Goal: Information Seeking & Learning: Learn about a topic

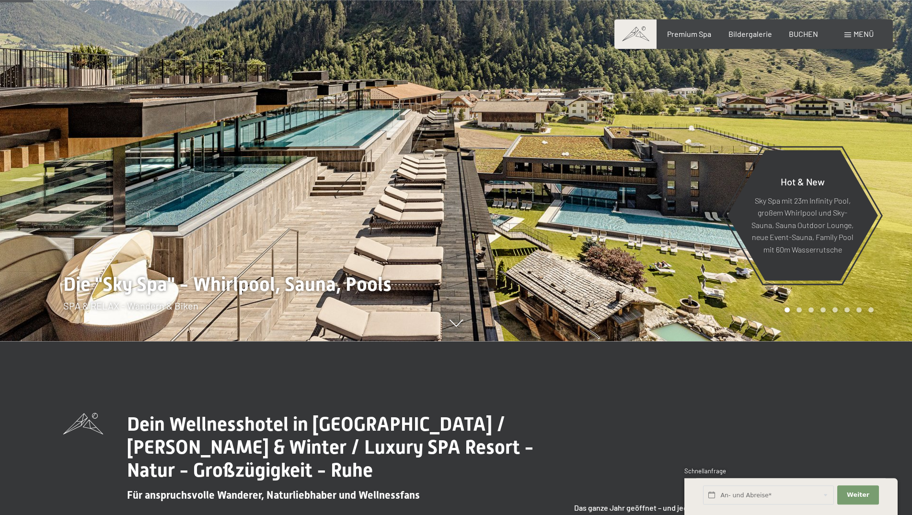
scroll to position [196, 0]
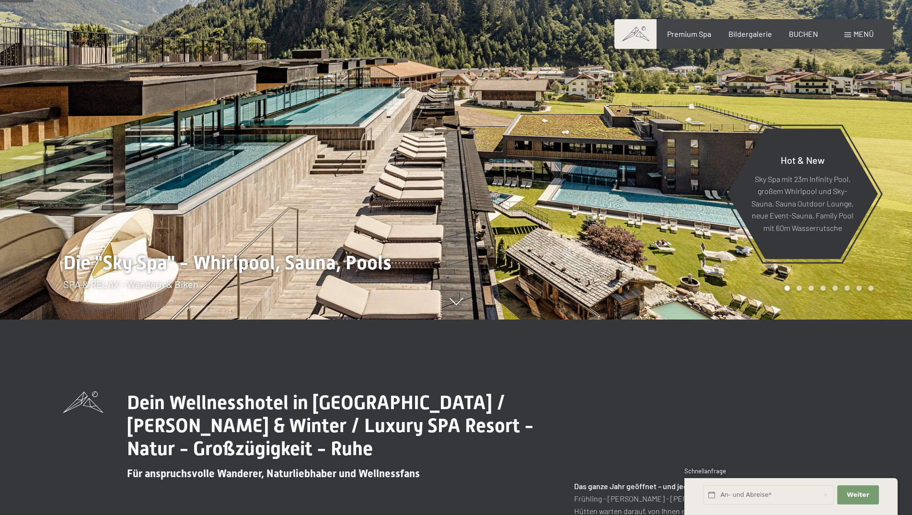
click at [851, 270] on div at bounding box center [684, 61] width 456 height 515
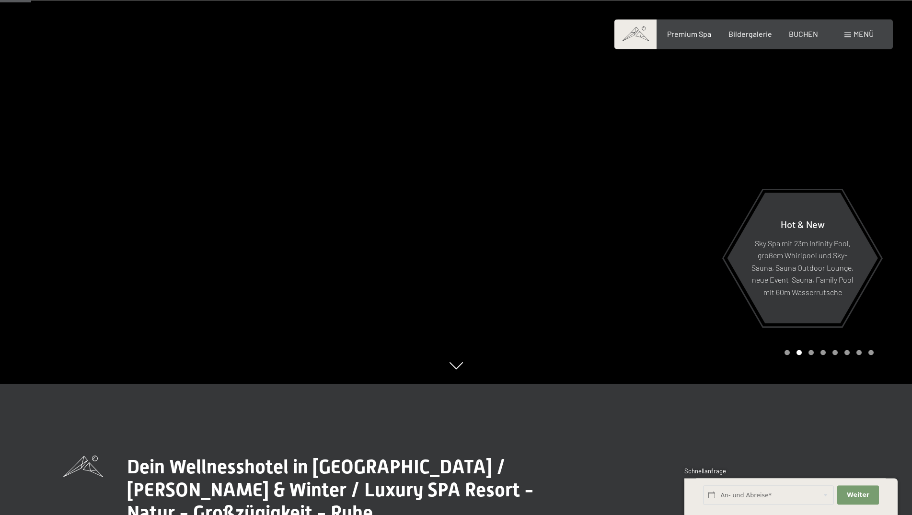
scroll to position [98, 0]
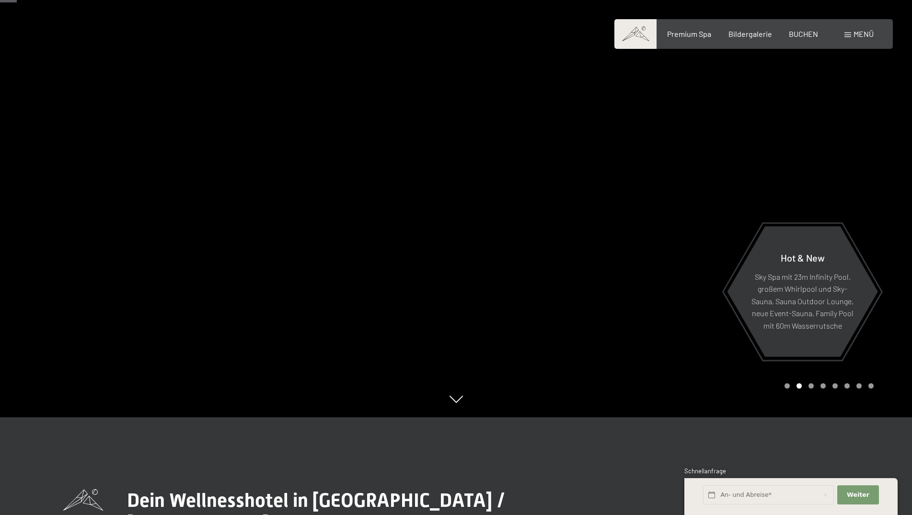
click at [812, 388] on div "Carousel Page 3" at bounding box center [811, 385] width 5 height 5
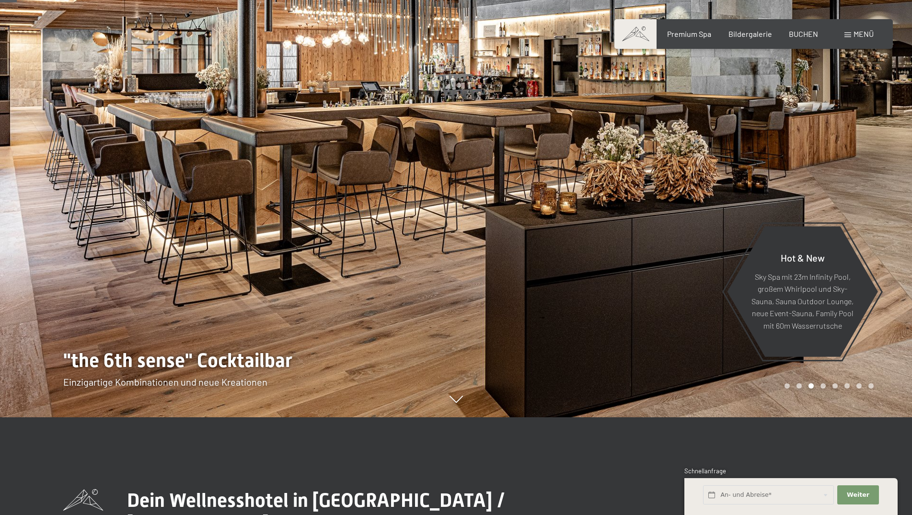
click at [812, 387] on div "Carousel Page 3 (Current Slide)" at bounding box center [811, 385] width 5 height 5
click at [824, 386] on div "Carousel Page 4" at bounding box center [823, 385] width 5 height 5
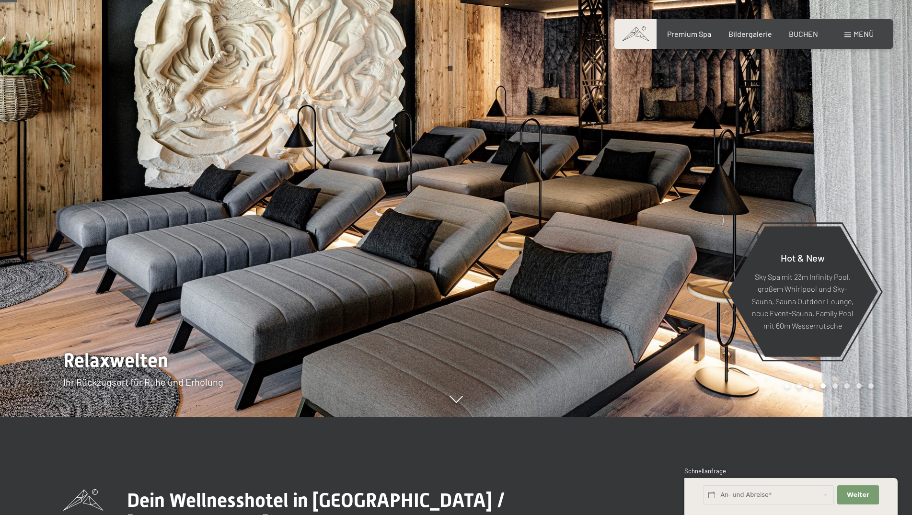
click at [836, 387] on div "Carousel Page 5" at bounding box center [835, 385] width 5 height 5
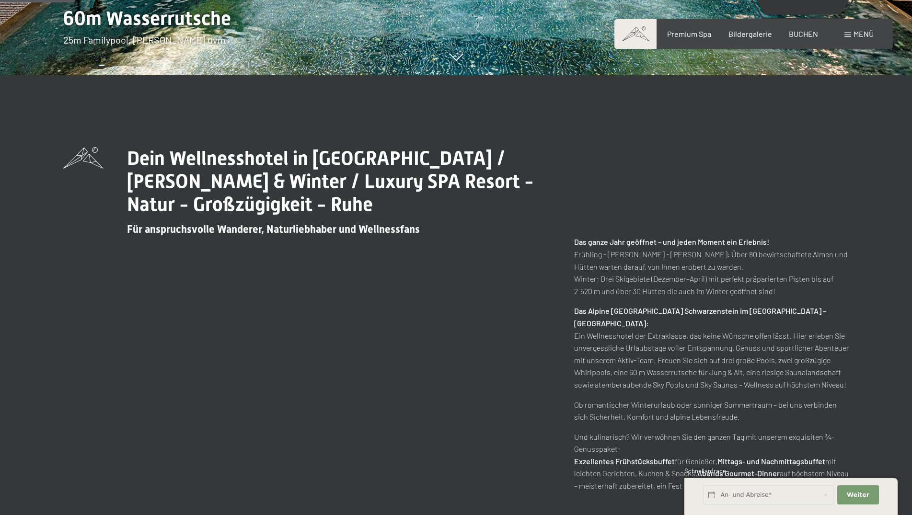
scroll to position [196, 0]
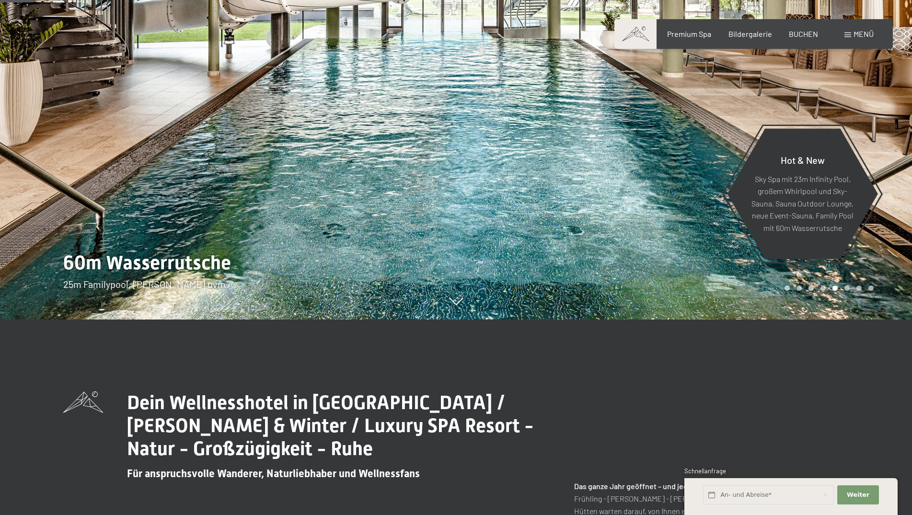
click at [848, 292] on div at bounding box center [684, 61] width 456 height 515
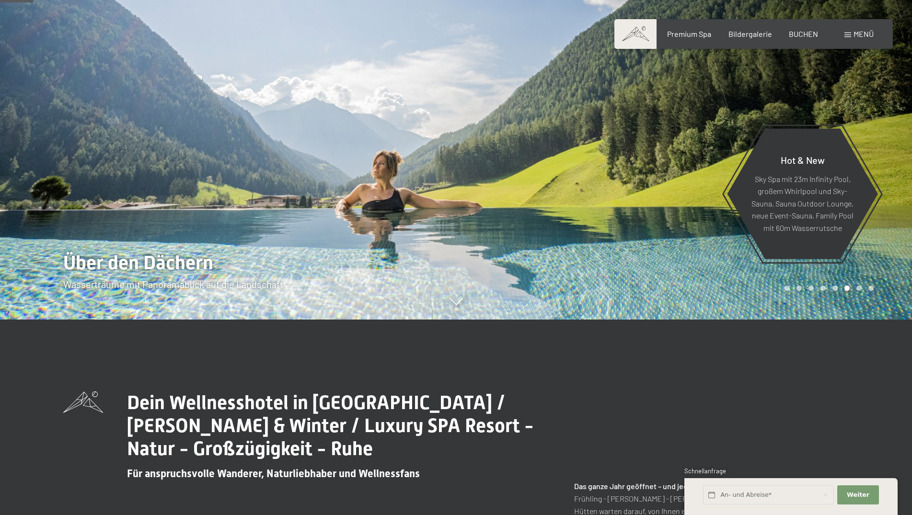
click at [860, 291] on div at bounding box center [684, 61] width 456 height 515
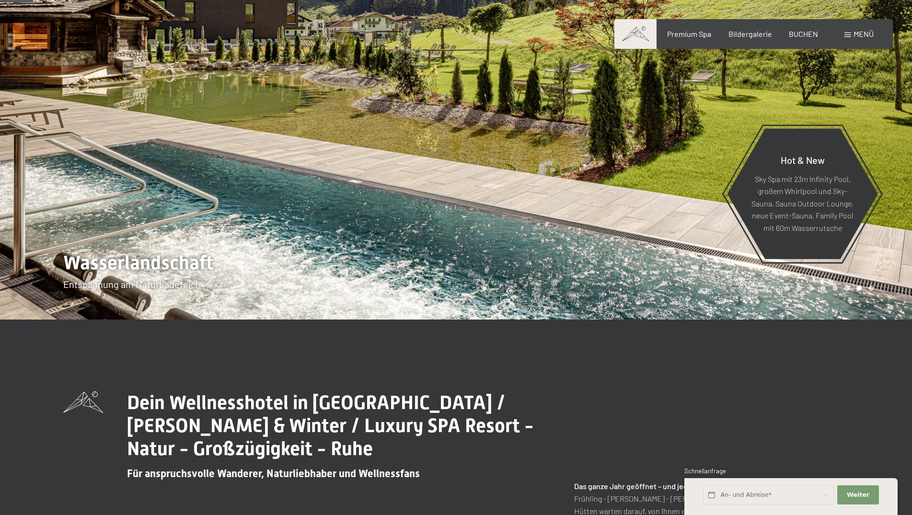
click at [870, 288] on div "Carousel Page 8" at bounding box center [871, 288] width 5 height 5
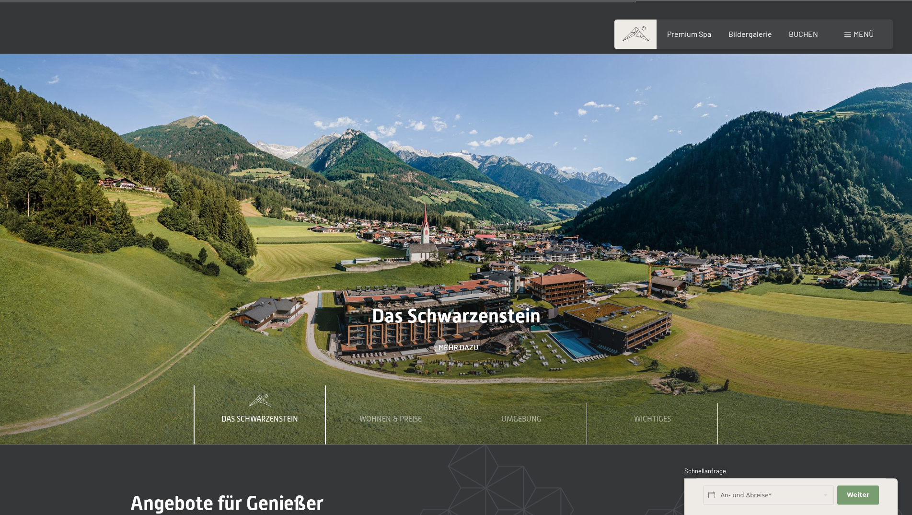
scroll to position [3374, 0]
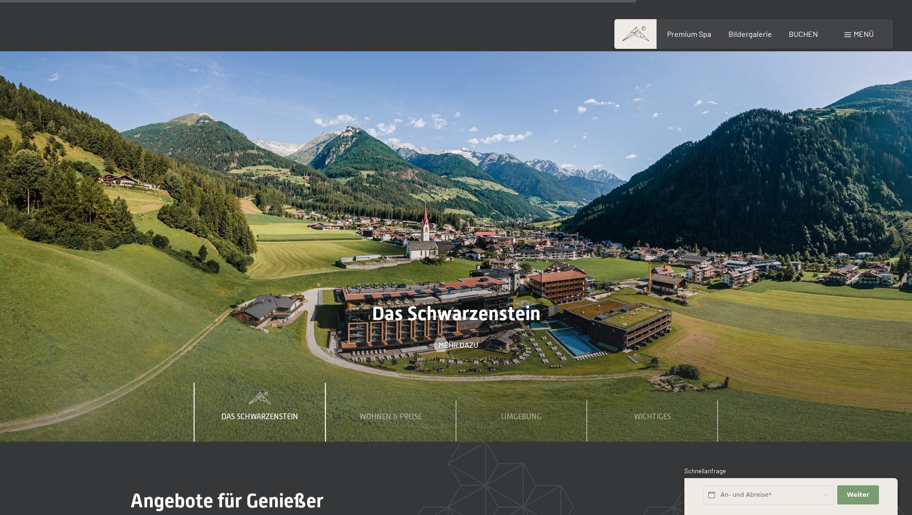
click at [265, 413] on span "Das Schwarzenstein" at bounding box center [259, 417] width 77 height 9
click at [400, 383] on div "Wohnen & Preise" at bounding box center [390, 412] width 77 height 58
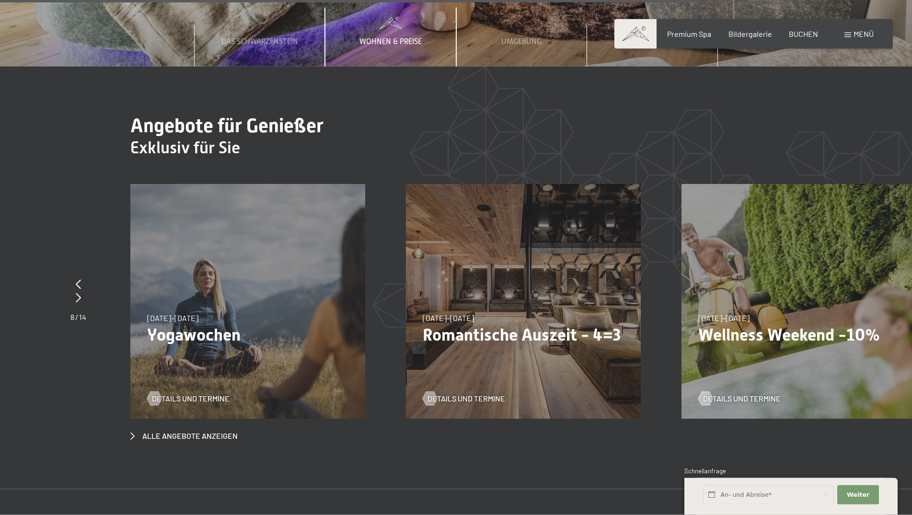
scroll to position [3765, 0]
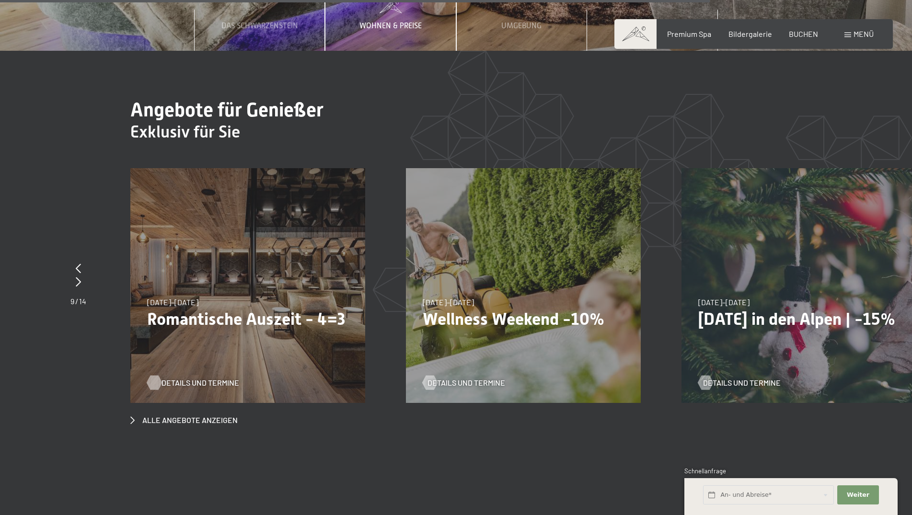
click at [199, 378] on span "Details und Termine" at bounding box center [201, 383] width 78 height 11
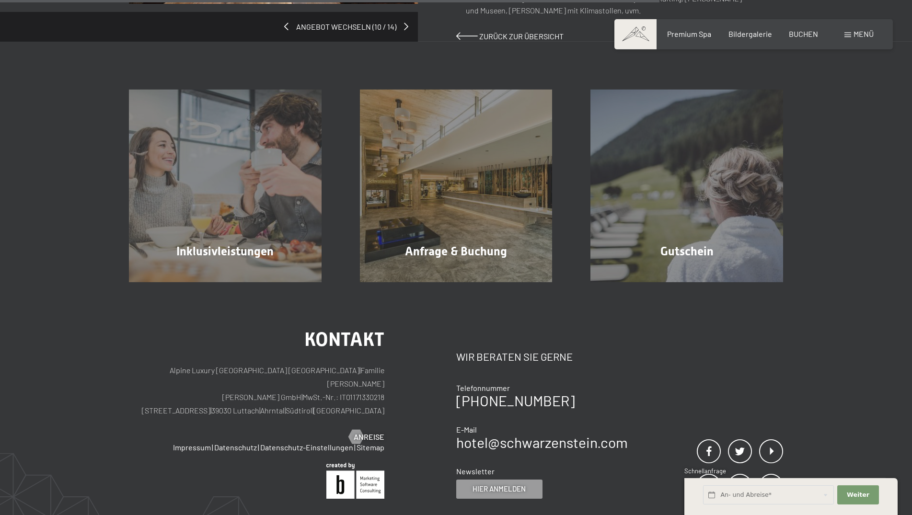
scroll to position [880, 0]
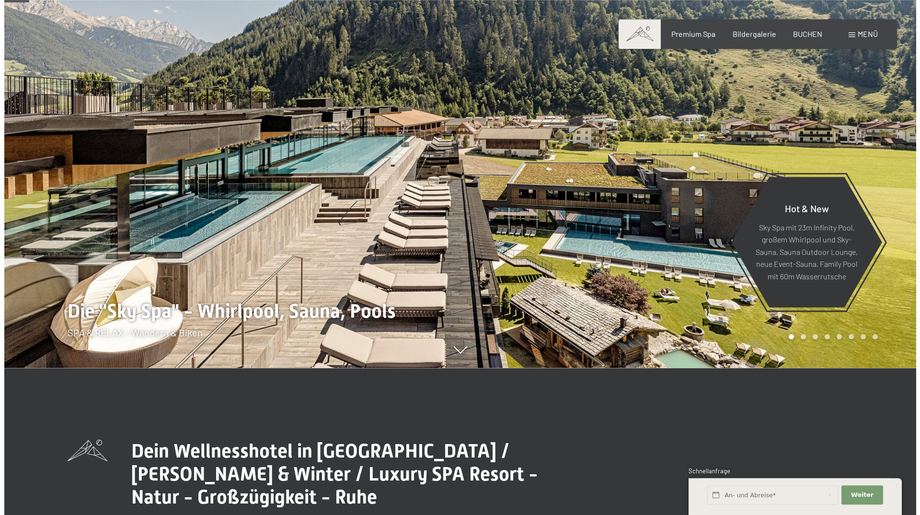
scroll to position [147, 0]
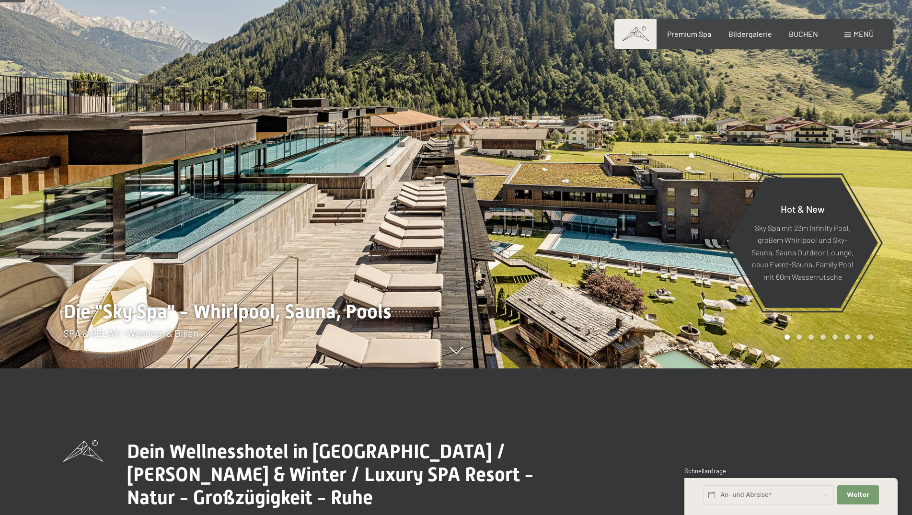
click at [852, 33] on div "Menü" at bounding box center [859, 34] width 29 height 11
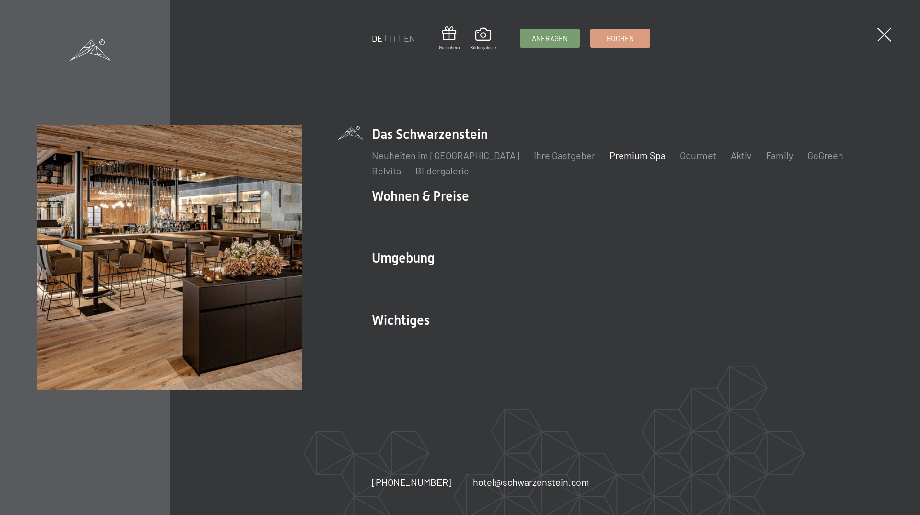
click at [610, 156] on link "Premium Spa" at bounding box center [638, 156] width 56 height 12
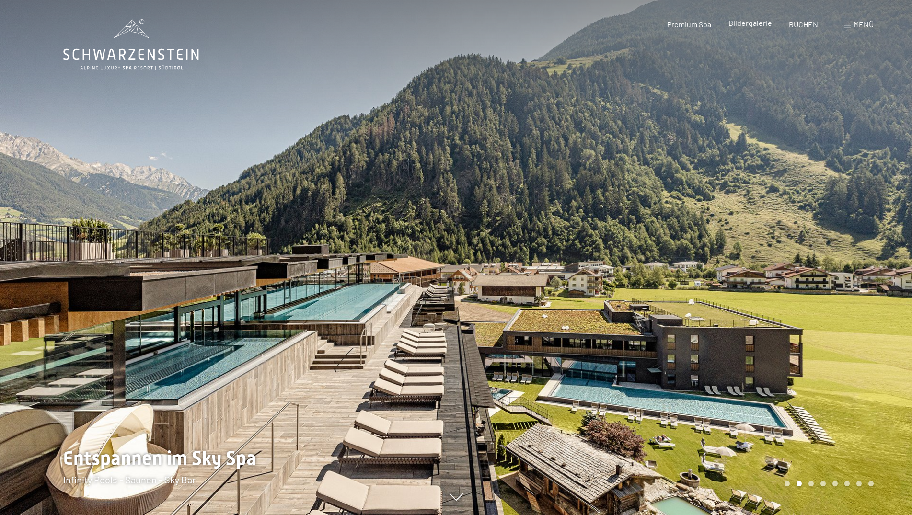
click at [759, 24] on span "Bildergalerie" at bounding box center [751, 22] width 44 height 9
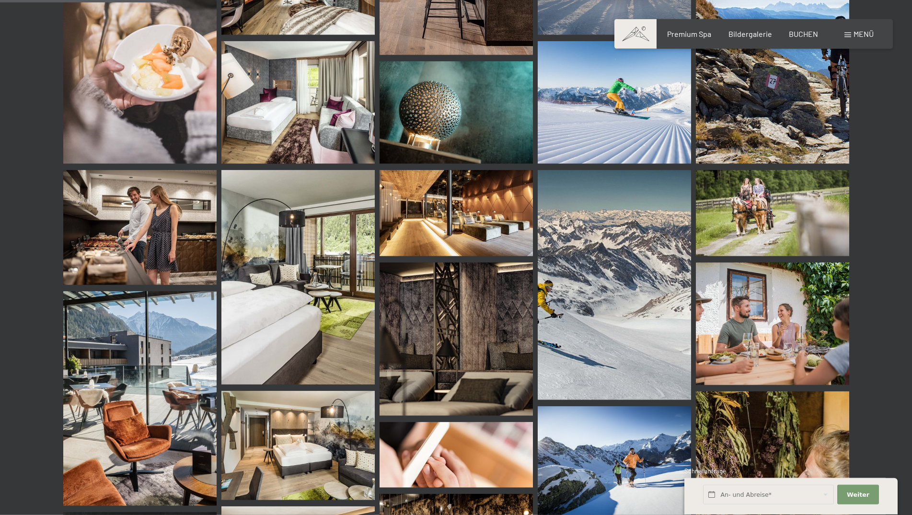
scroll to position [2396, 0]
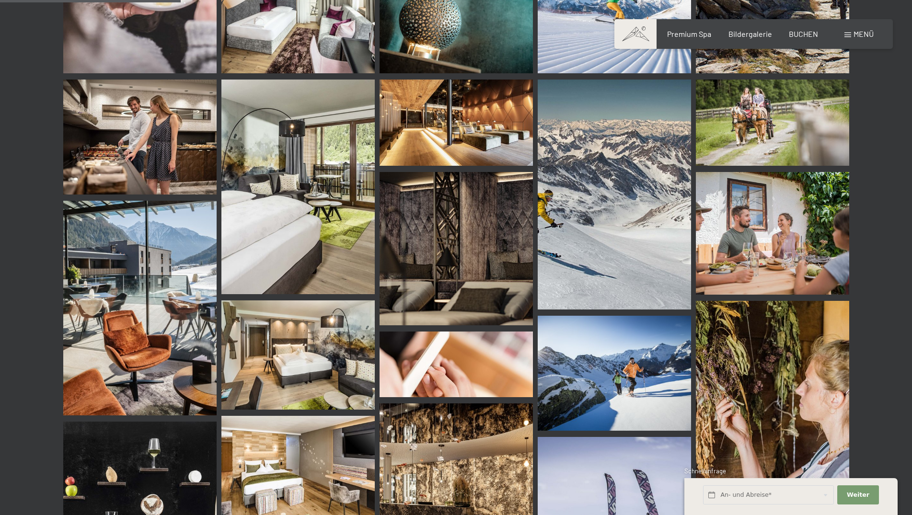
click at [111, 151] on img at bounding box center [139, 137] width 153 height 115
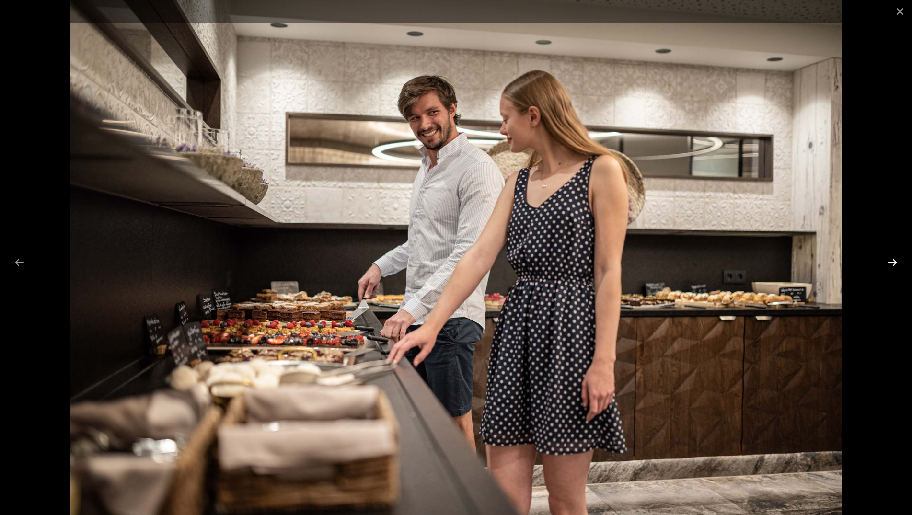
click at [898, 259] on button "Next slide" at bounding box center [892, 262] width 20 height 19
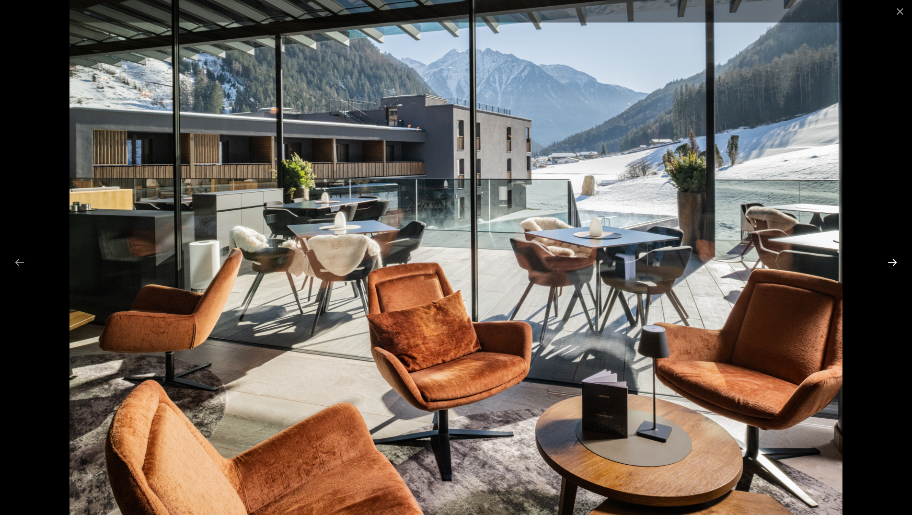
click at [894, 258] on button "Next slide" at bounding box center [892, 262] width 20 height 19
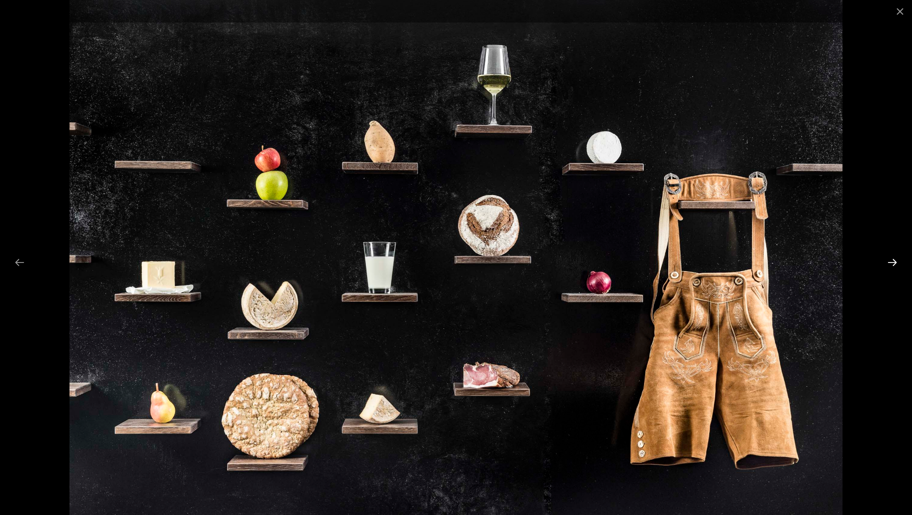
click at [894, 258] on button "Next slide" at bounding box center [892, 262] width 20 height 19
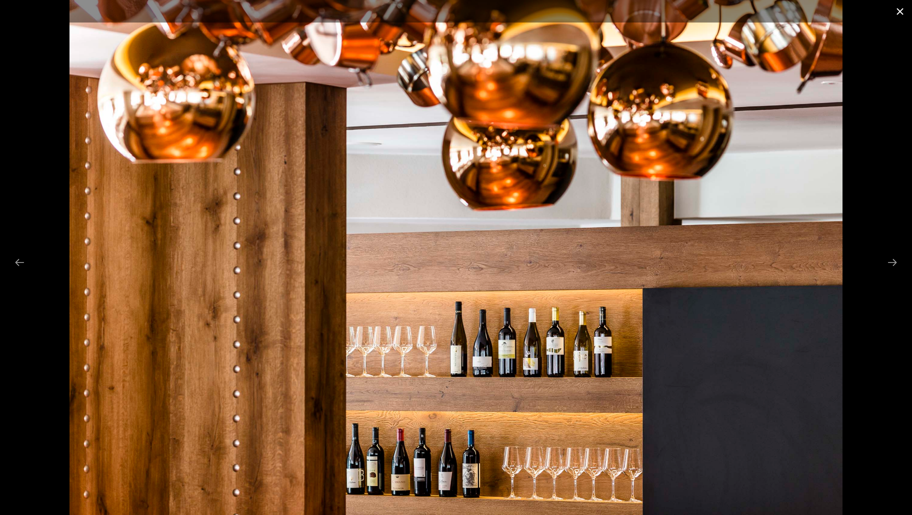
click at [899, 10] on button "Close gallery" at bounding box center [900, 11] width 24 height 23
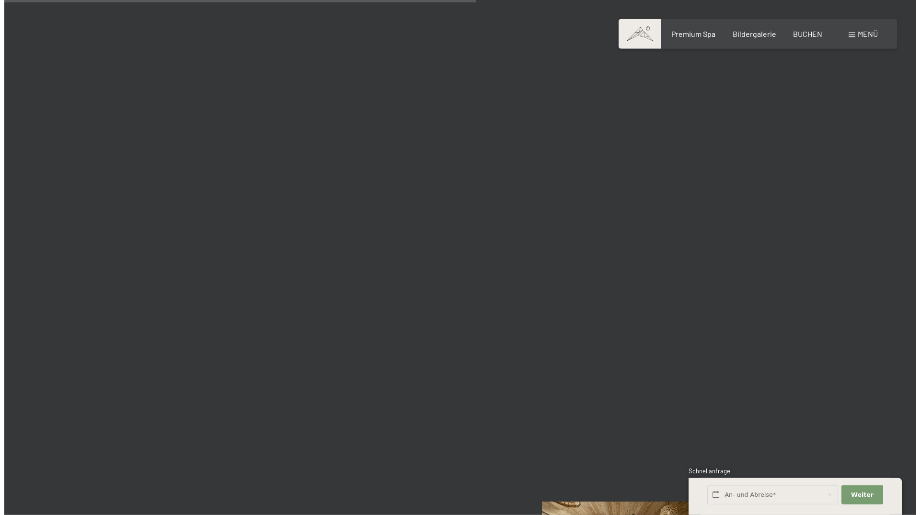
scroll to position [6112, 0]
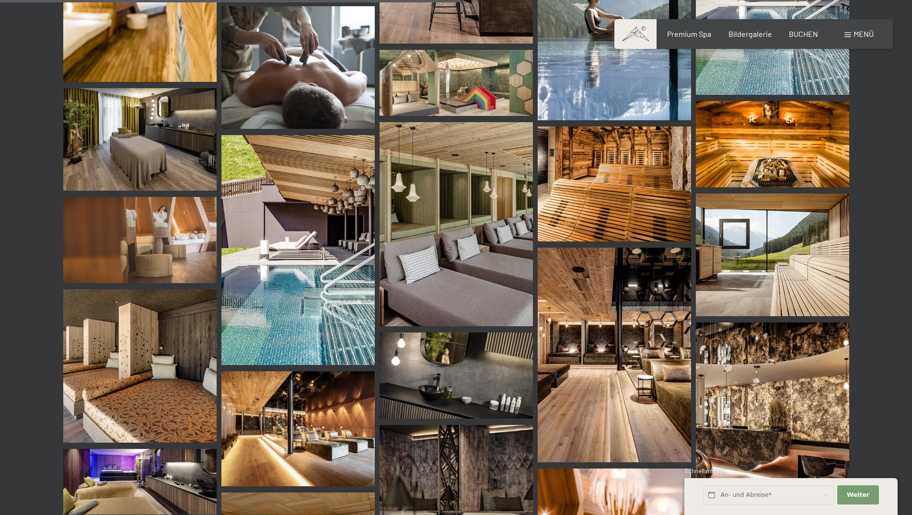
click at [850, 33] on div "Menü" at bounding box center [859, 34] width 29 height 11
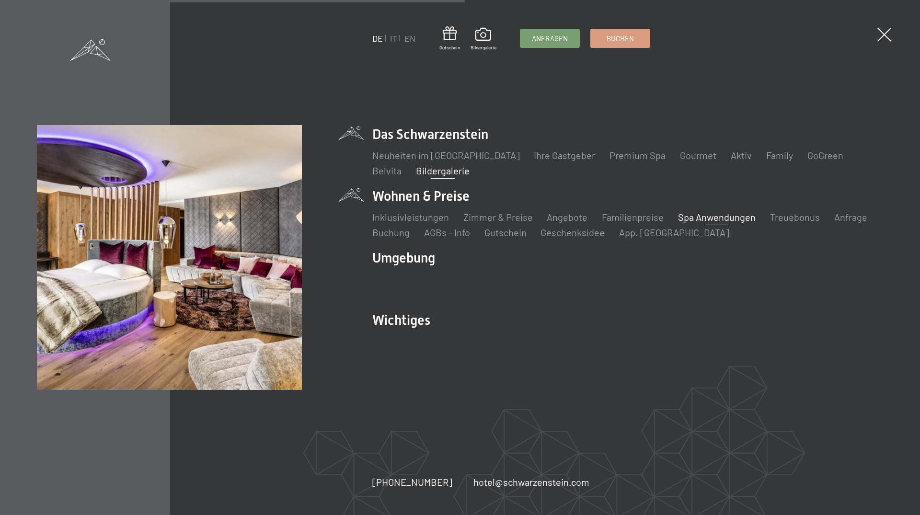
click at [708, 218] on link "Spa Anwendungen" at bounding box center [717, 217] width 78 height 12
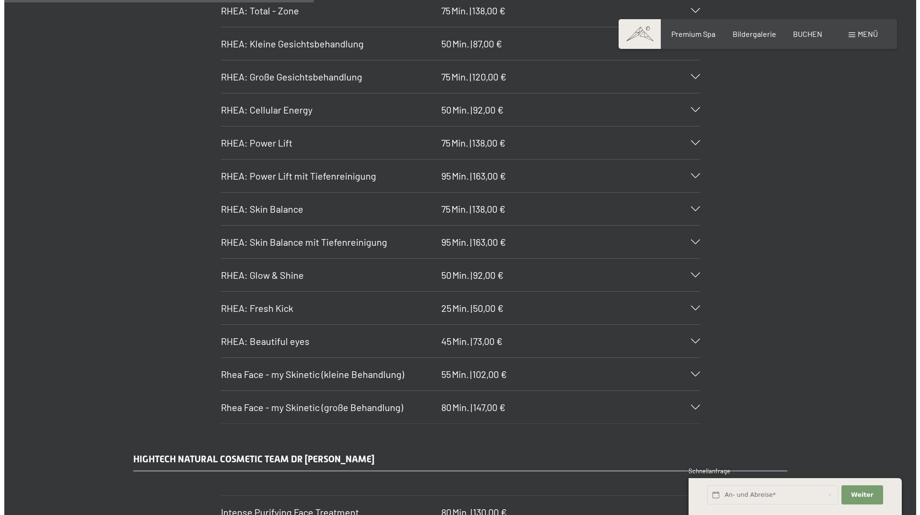
scroll to position [2787, 0]
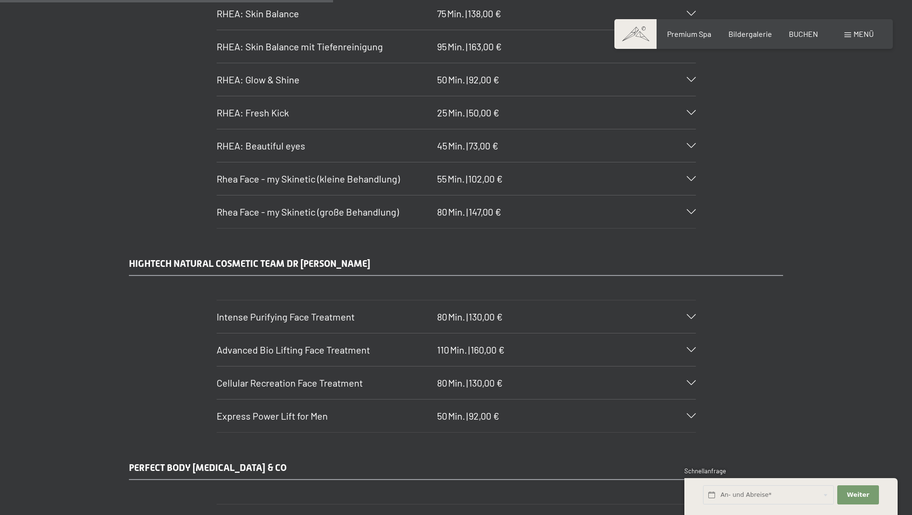
click at [850, 34] on span at bounding box center [848, 35] width 7 height 5
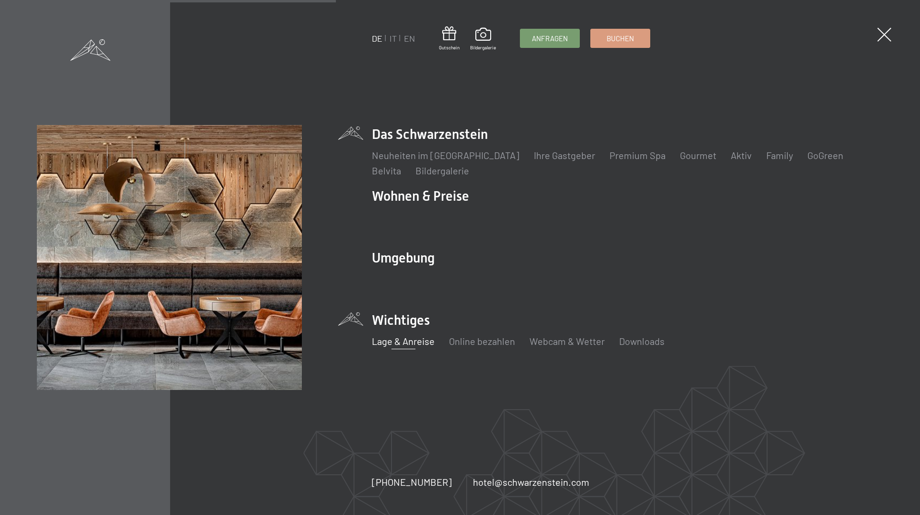
click at [406, 342] on link "Lage & Anreise" at bounding box center [403, 342] width 63 height 12
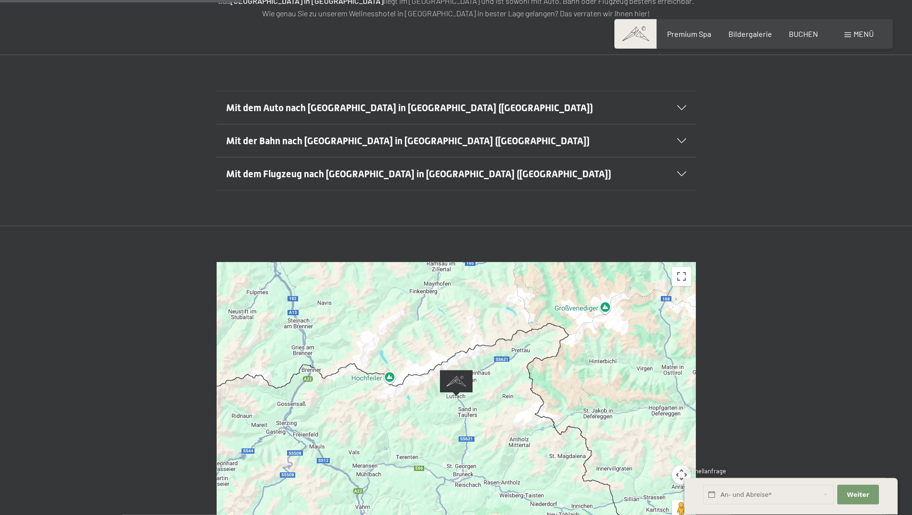
scroll to position [244, 0]
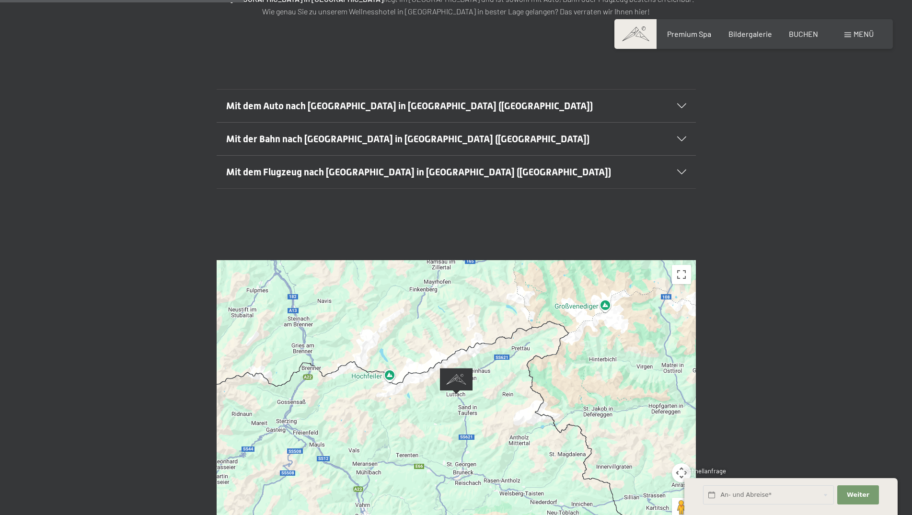
click at [684, 104] on icon at bounding box center [681, 106] width 9 height 5
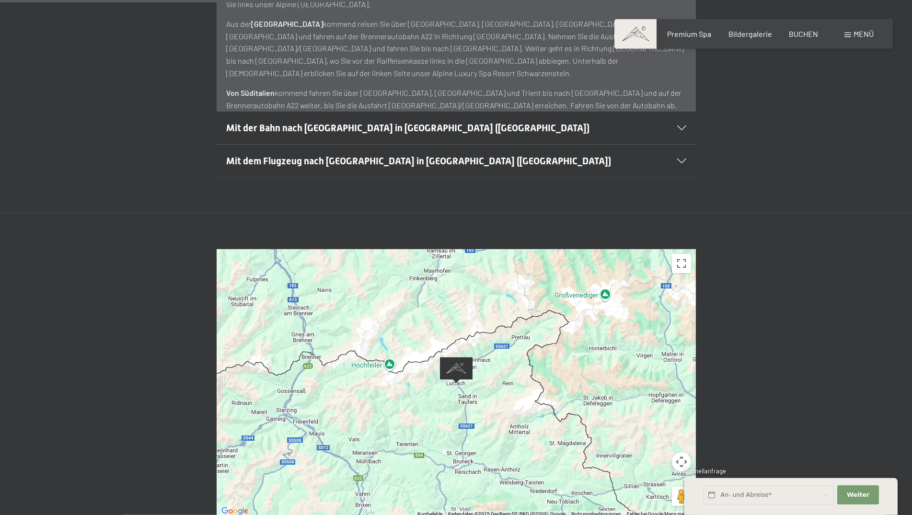
scroll to position [489, 0]
